Goal: Navigation & Orientation: Find specific page/section

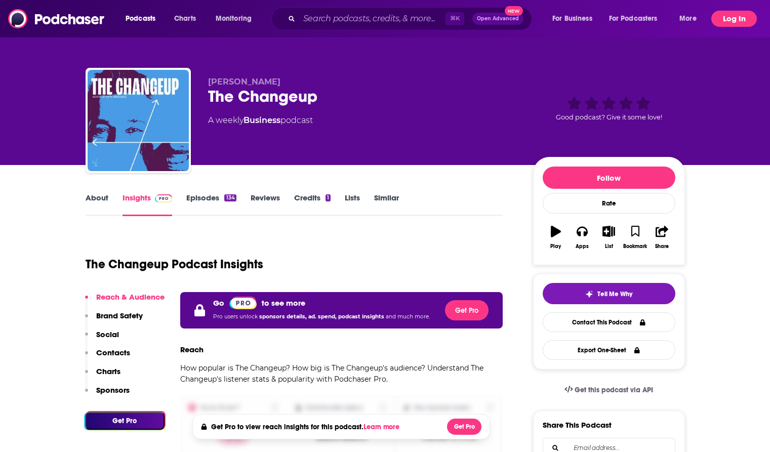
click at [733, 17] on button "Log In" at bounding box center [734, 19] width 46 height 16
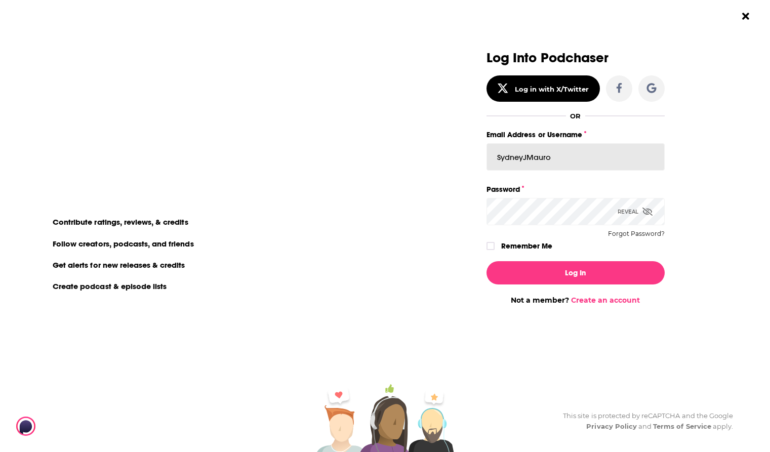
click at [510, 152] on input "SydneyJMauro" at bounding box center [575, 156] width 178 height 27
click at [680, 179] on div "Log Into Podchaser Log in with X/Twitter OR Email Address or Username SydneyJMa…" at bounding box center [575, 178] width 250 height 254
click at [539, 158] on input "SydneyJMauro" at bounding box center [575, 156] width 178 height 27
paste input "[EMAIL_ADDRESS][PERSON_NAME][DOMAIN_NAME]"
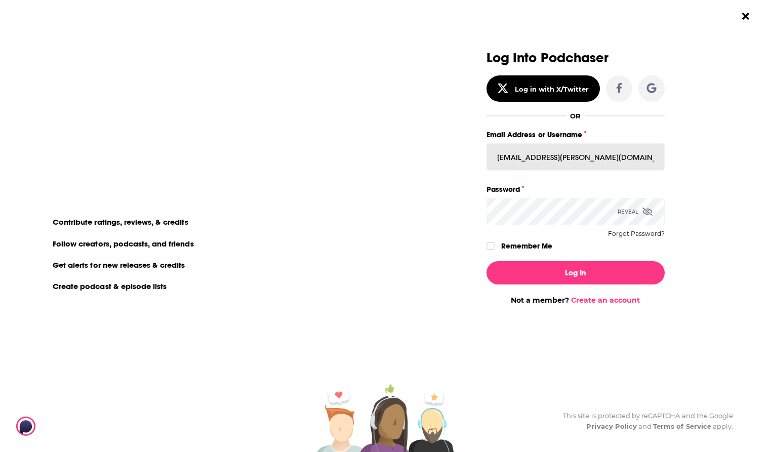
type input "[EMAIL_ADDRESS][PERSON_NAME][DOMAIN_NAME]"
click at [546, 244] on label "Remember Me" at bounding box center [526, 245] width 51 height 13
click at [493, 250] on input "rememberMe" at bounding box center [490, 250] width 6 height 0
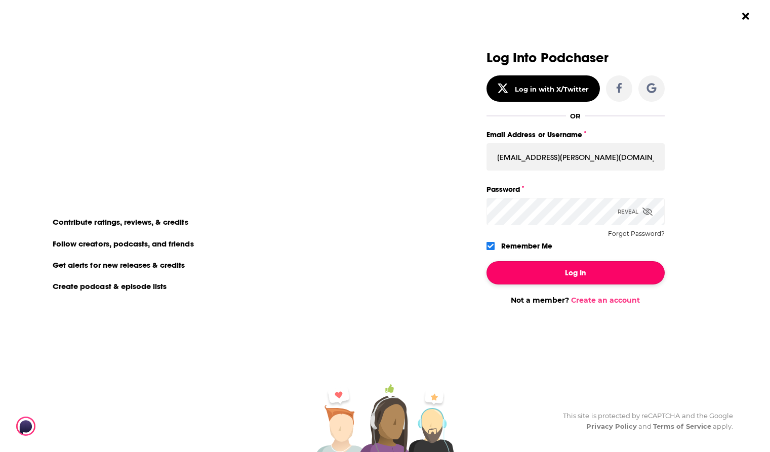
click at [568, 271] on button "Log In" at bounding box center [575, 272] width 178 height 23
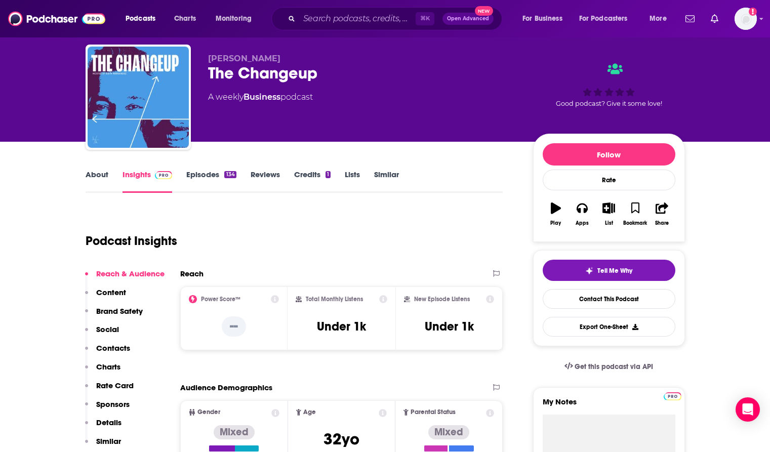
scroll to position [14, 0]
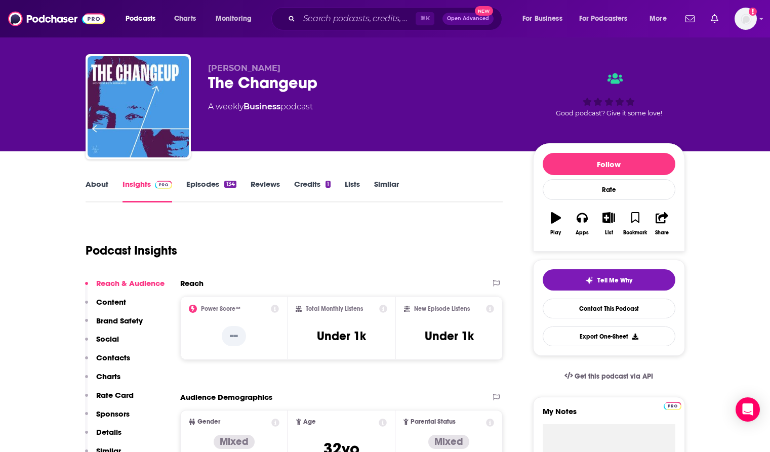
click at [102, 184] on link "About" at bounding box center [97, 190] width 23 height 23
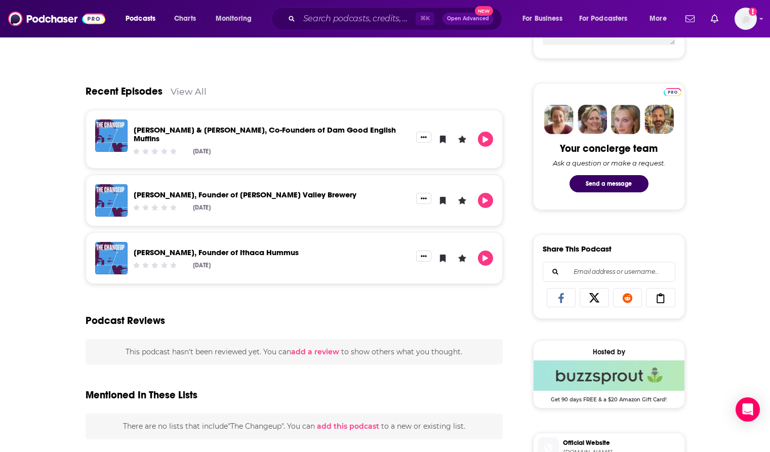
scroll to position [463, 0]
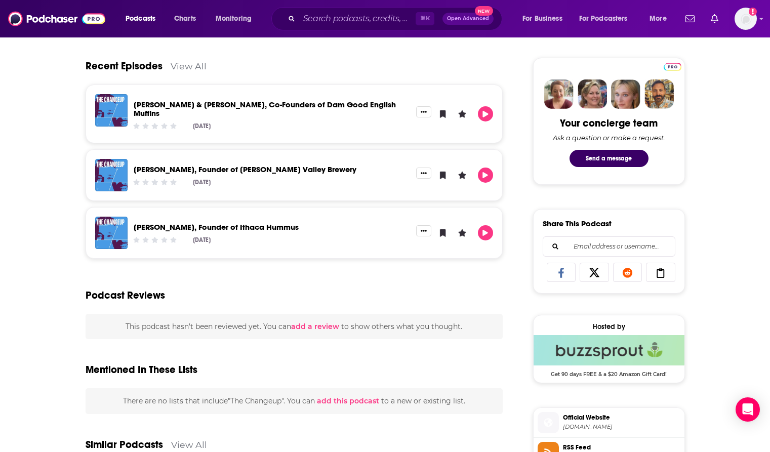
click at [191, 68] on link "View All" at bounding box center [188, 66] width 36 height 11
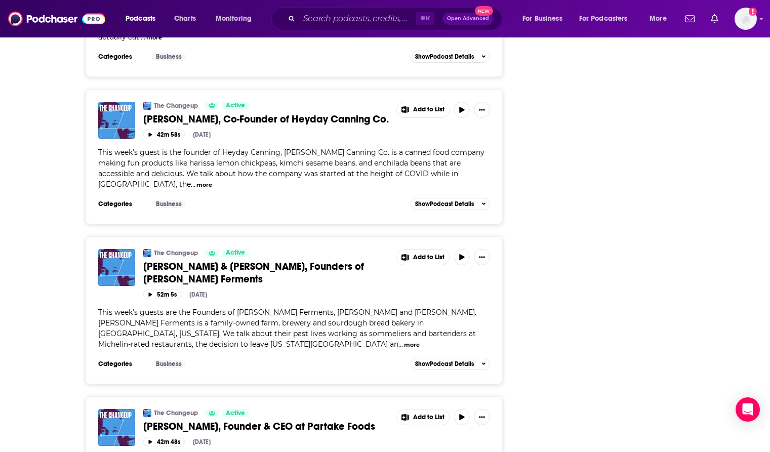
scroll to position [3622, 0]
